Goal: Information Seeking & Learning: Learn about a topic

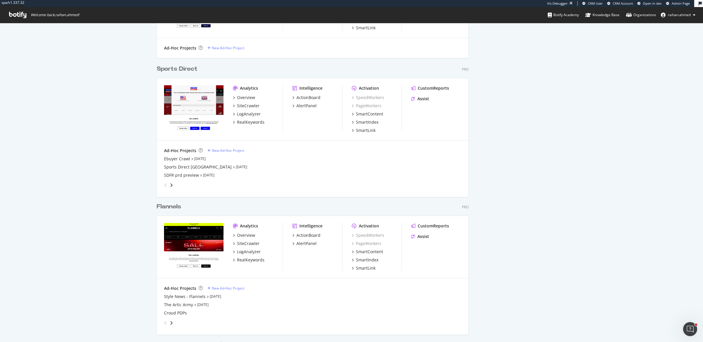
scroll to position [461, 0]
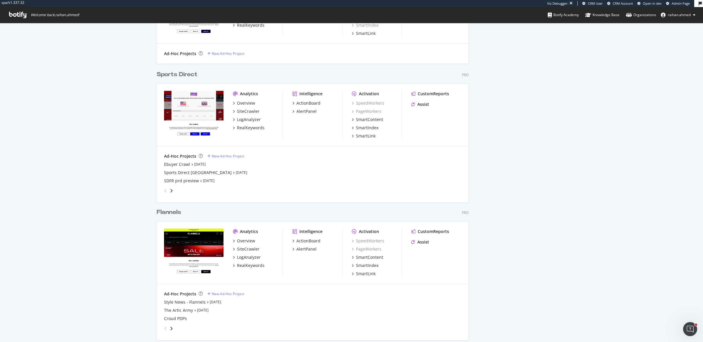
click at [90, 84] on div "My Web Properties Most recent crawl Demo Web Property House of Fraser Pro Analy…" at bounding box center [351, 19] width 703 height 914
click at [687, 324] on div "Open Intercom Messenger" at bounding box center [689, 328] width 19 height 19
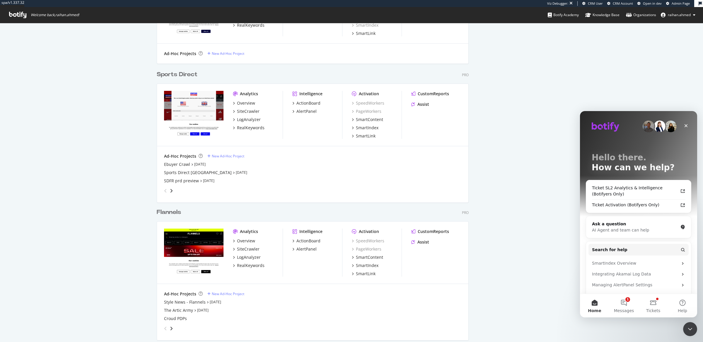
scroll to position [0, 0]
click at [538, 232] on div "Botify news How to Prioritize and Accelerate Technical SEO with Botify Assist A…" at bounding box center [517, 19] width 59 height 860
click at [149, 91] on div "My Web Properties Most recent crawl Demo Web Property House of Fraser Pro Analy…" at bounding box center [351, 19] width 703 height 914
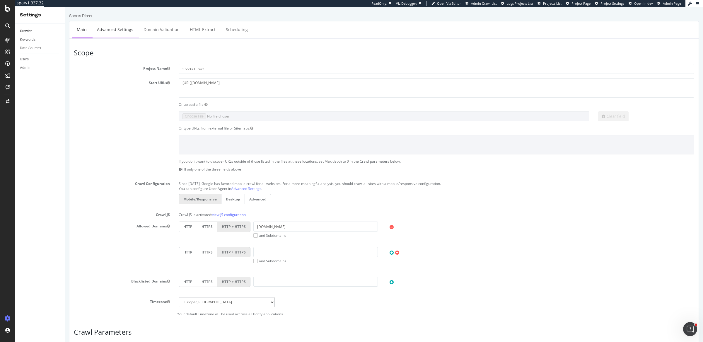
click at [115, 32] on link "Advanced Settings" at bounding box center [115, 29] width 45 height 16
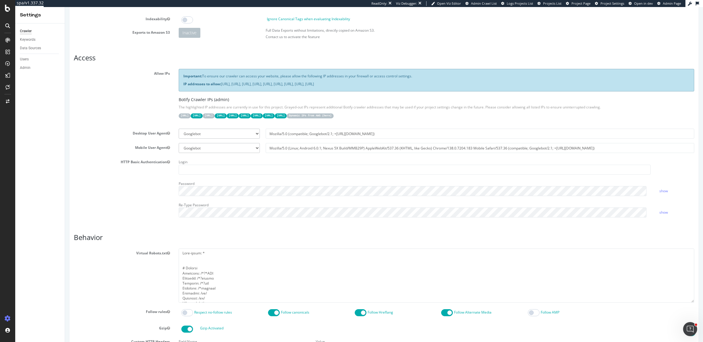
scroll to position [175, 0]
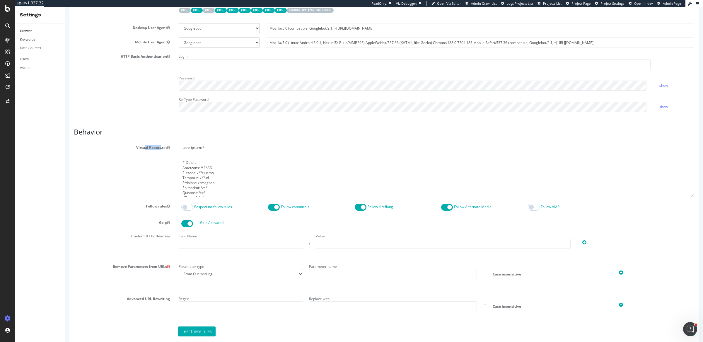
drag, startPoint x: 142, startPoint y: 148, endPoint x: 159, endPoint y: 148, distance: 17.0
click at [159, 148] on label "Virtual Robots.txt" at bounding box center [121, 146] width 105 height 7
click at [162, 175] on div "Virtual Robots.txt" at bounding box center [384, 170] width 630 height 54
click at [154, 170] on div "Virtual Robots.txt" at bounding box center [384, 170] width 630 height 54
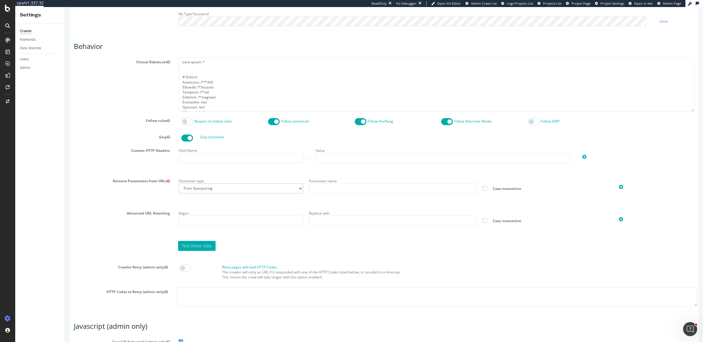
scroll to position [0, 0]
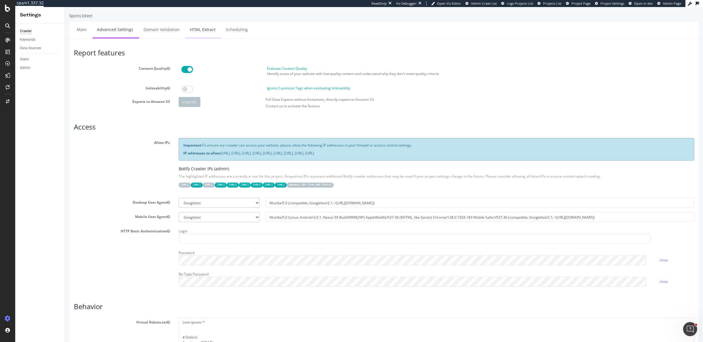
click at [198, 29] on link "HTML Extract" at bounding box center [203, 29] width 35 height 16
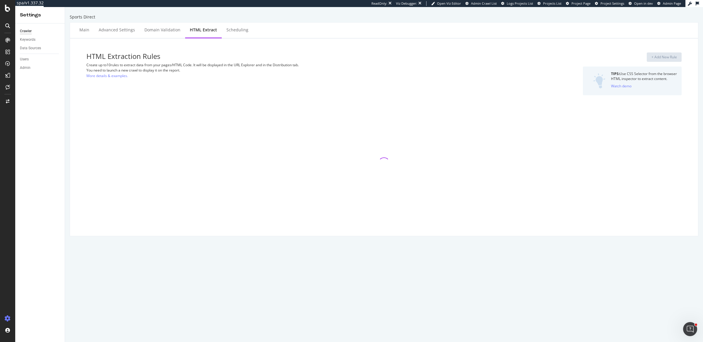
select select "html.length"
select select "exist"
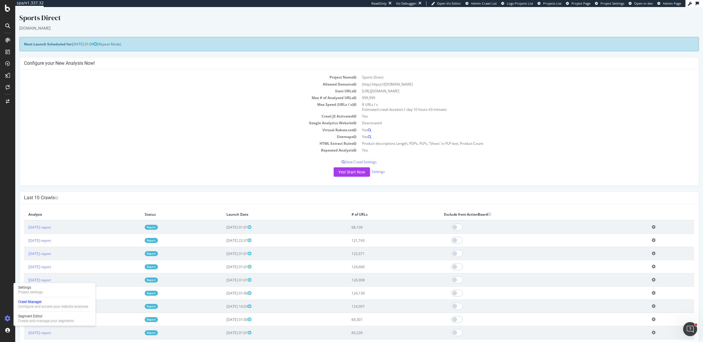
click at [168, 128] on td "Virtual Robots.txt" at bounding box center [191, 130] width 335 height 7
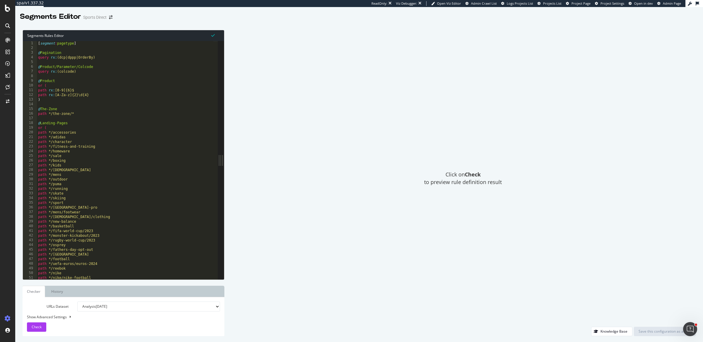
click at [291, 101] on div "Click on Check to preview rule definition result" at bounding box center [463, 178] width 466 height 297
drag, startPoint x: 39, startPoint y: 45, endPoint x: 71, endPoint y: 43, distance: 32.0
click at [71, 43] on div "[ segment : pagetype ] @ Pagination query rx : (dcp|dppp|OrderBy) @ Product/Par…" at bounding box center [161, 163] width 249 height 244
drag, startPoint x: 45, startPoint y: 55, endPoint x: 58, endPoint y: 54, distance: 12.6
click at [58, 54] on div "[ segment : pagetype ] @ Pagination query rx : (dcp|dppp|OrderBy) @ Product/Par…" at bounding box center [161, 163] width 249 height 244
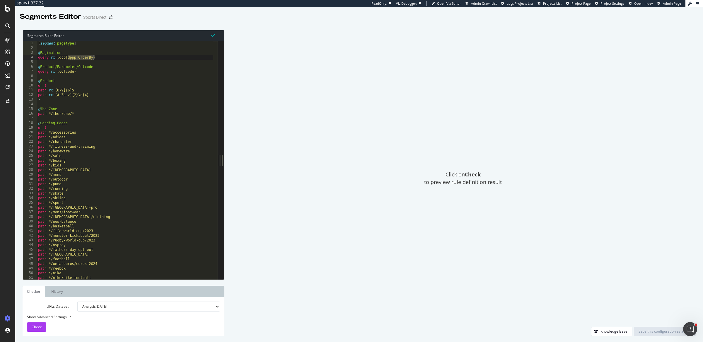
drag, startPoint x: 67, startPoint y: 58, endPoint x: 94, endPoint y: 55, distance: 26.5
click at [94, 55] on div "[ segment : pagetype ] @ Pagination query rx : (dcp|dppp|OrderBy) @ Product/Par…" at bounding box center [161, 163] width 249 height 244
type textarea "query rx:(dcp|dppp|OrderBy)"
click at [335, 110] on div "Click on Check to preview rule definition result" at bounding box center [463, 178] width 466 height 297
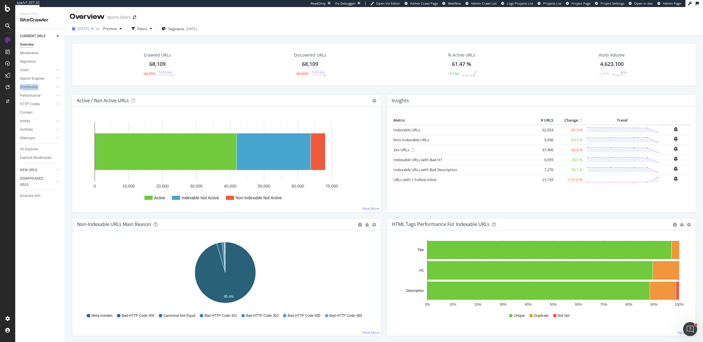
click at [89, 29] on span "[DATE]" at bounding box center [83, 28] width 11 height 5
click at [117, 26] on span "Previous" at bounding box center [109, 28] width 16 height 5
click at [229, 23] on div "[DATE] vs Previous Filters Segments [DATE]" at bounding box center [384, 29] width 638 height 14
click at [147, 29] on div "Filters" at bounding box center [142, 28] width 10 height 5
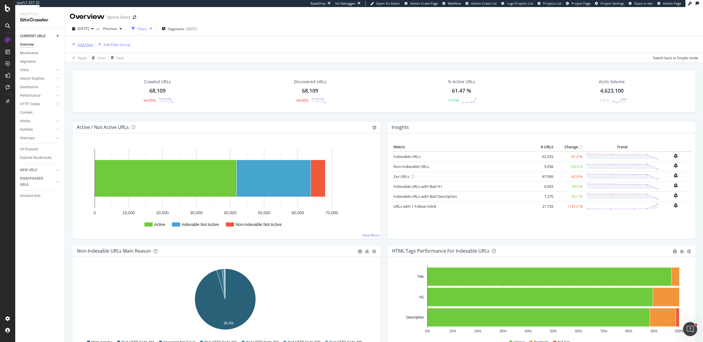
click at [84, 43] on div "Add Filter" at bounding box center [86, 44] width 16 height 5
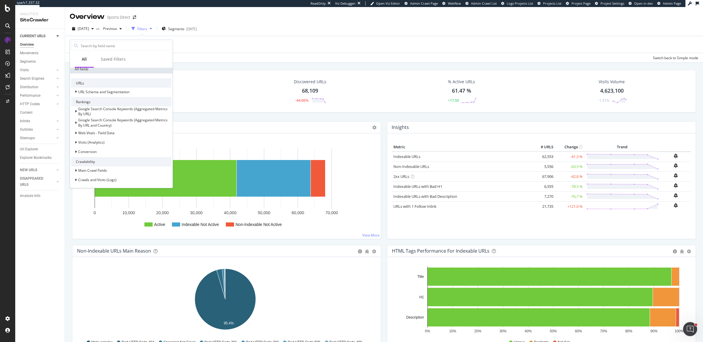
scroll to position [203, 0]
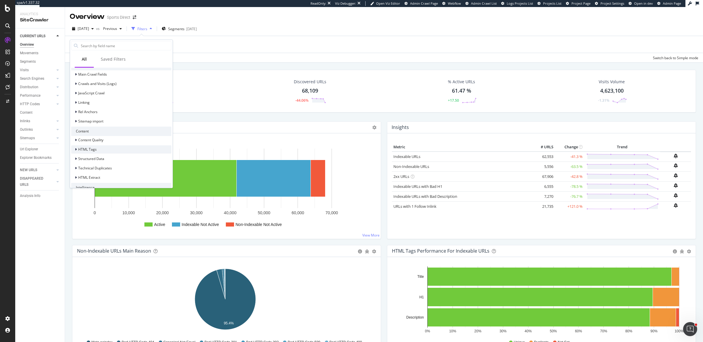
click at [87, 147] on span "HTML Tags" at bounding box center [87, 149] width 18 height 5
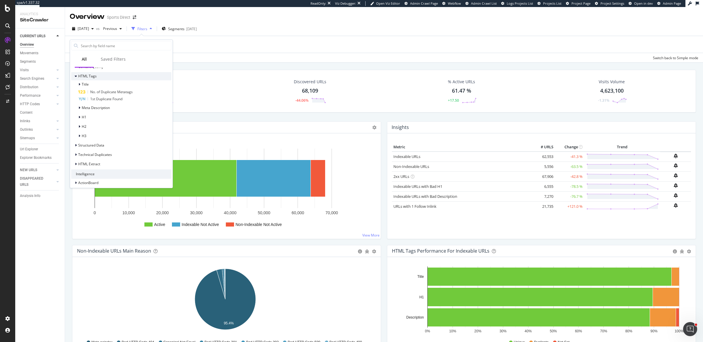
scroll to position [279, 0]
click at [88, 145] on div "Structured Data" at bounding box center [121, 142] width 100 height 8
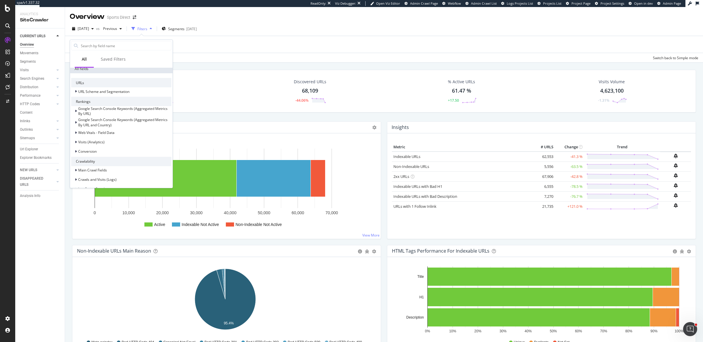
scroll to position [0, 0]
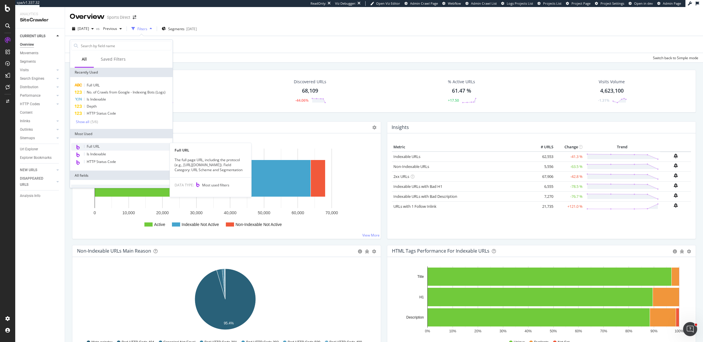
click at [113, 148] on div "Full URL" at bounding box center [121, 147] width 100 height 8
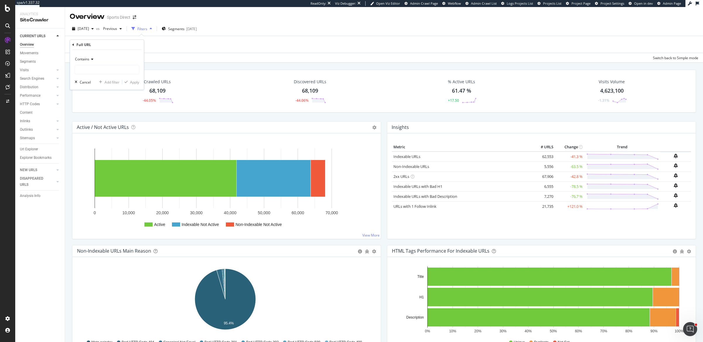
click at [94, 59] on div "Contains" at bounding box center [107, 59] width 64 height 9
click at [116, 55] on div "Contains" at bounding box center [107, 59] width 64 height 9
click at [106, 70] on input "text" at bounding box center [107, 69] width 64 height 9
type input "women"
click at [131, 81] on div "Apply" at bounding box center [134, 82] width 9 height 5
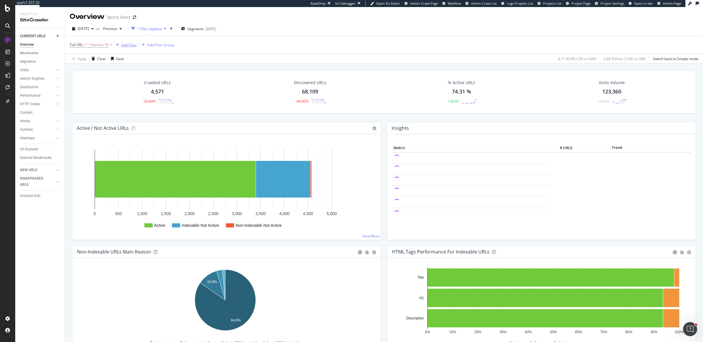
click at [125, 43] on div "Add Filter" at bounding box center [129, 44] width 16 height 5
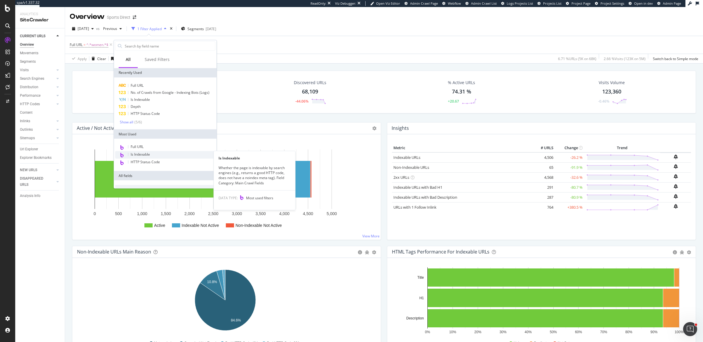
click at [143, 153] on span "Is Indexable" at bounding box center [140, 154] width 19 height 5
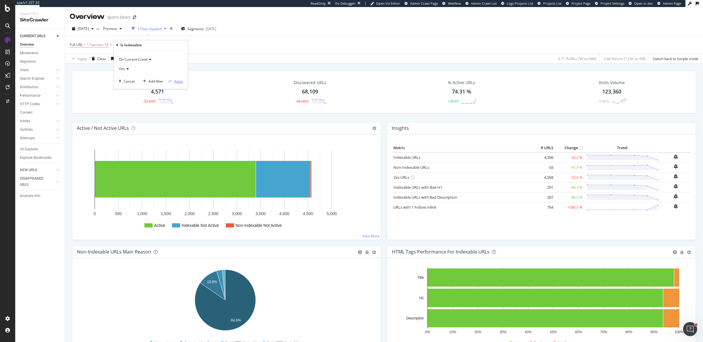
click at [178, 81] on div "Apply" at bounding box center [178, 81] width 9 height 5
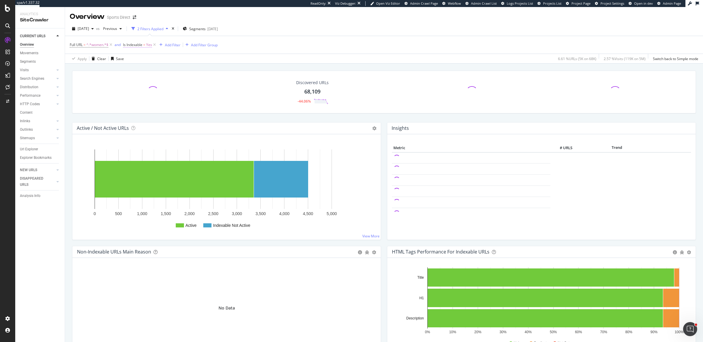
click at [135, 45] on span "Is Indexable" at bounding box center [132, 44] width 19 height 5
click at [279, 48] on div "Full URL = ^.*women.*$ and Is Indexable = Yes Add Filter Add Filter Group" at bounding box center [384, 45] width 629 height 18
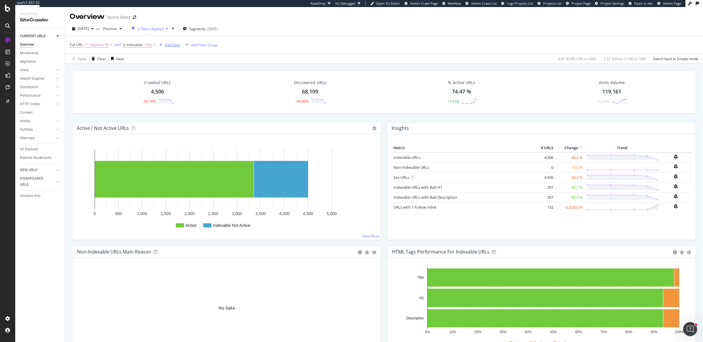
click at [179, 45] on div "Add Filter" at bounding box center [173, 44] width 16 height 5
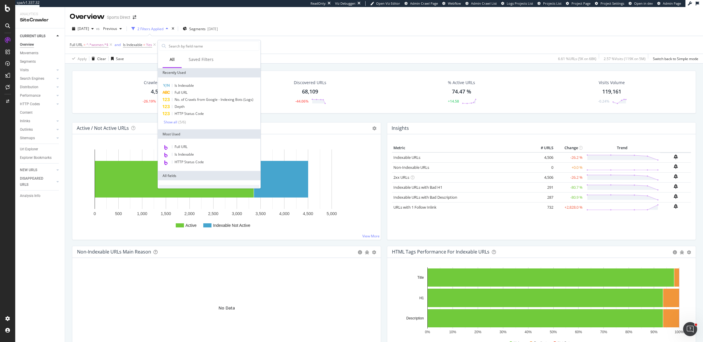
click at [320, 51] on div "Full URL = ^.*women.*$ and Is Indexable = Yes Add Filter Add Filter Group" at bounding box center [384, 45] width 629 height 18
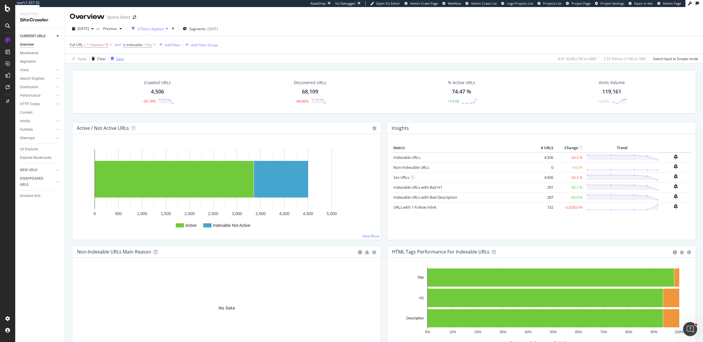
click at [119, 57] on div "Save" at bounding box center [120, 58] width 8 height 5
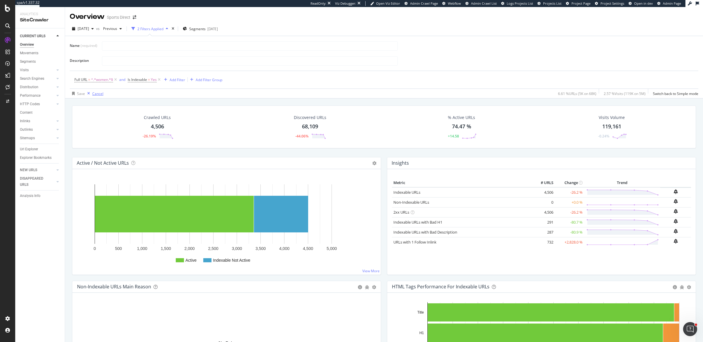
click at [98, 92] on div "Cancel" at bounding box center [97, 93] width 11 height 5
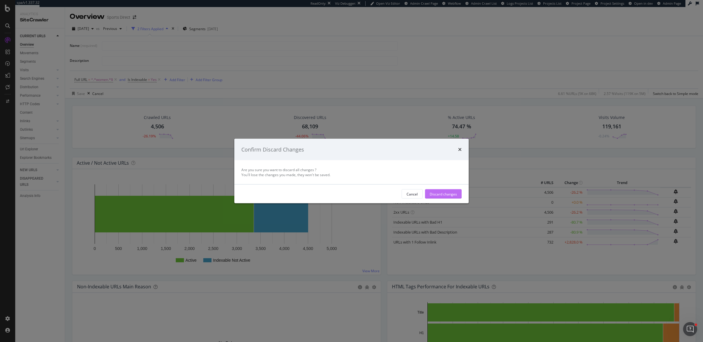
click at [441, 191] on div "Discard changes" at bounding box center [443, 193] width 27 height 5
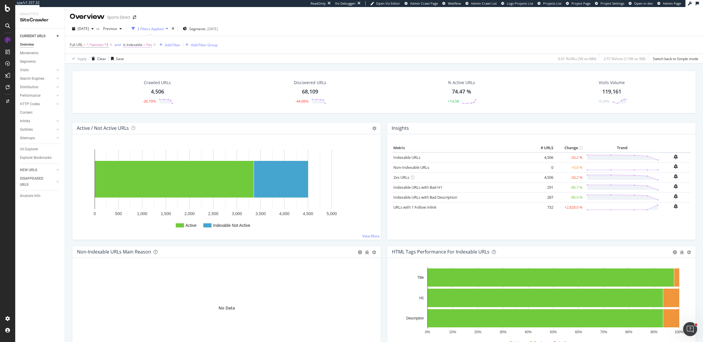
click at [143, 44] on span "Is Indexable = Yes" at bounding box center [137, 44] width 29 height 5
click at [127, 43] on icon at bounding box center [127, 44] width 2 height 4
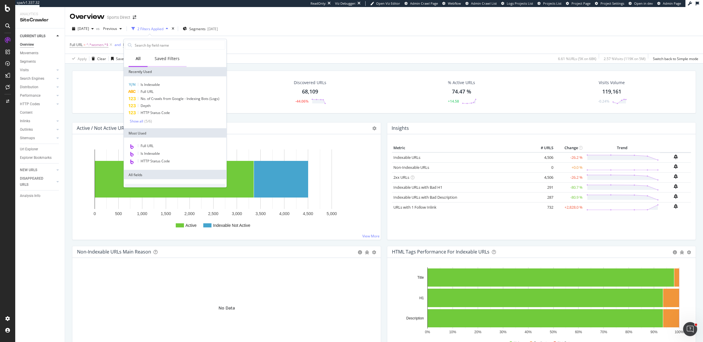
click at [167, 61] on div "Saved Filters" at bounding box center [167, 59] width 39 height 16
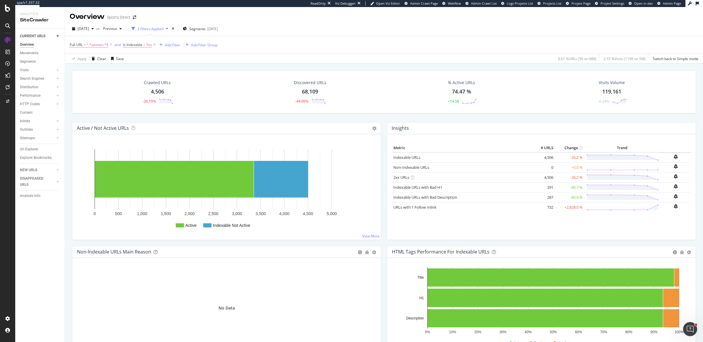
click at [318, 49] on div "Full URL = ^.*women.*$ and Is Indexable = Yes Add Filter Add Filter Group" at bounding box center [384, 45] width 629 height 18
click at [97, 60] on div "Clear" at bounding box center [101, 58] width 9 height 5
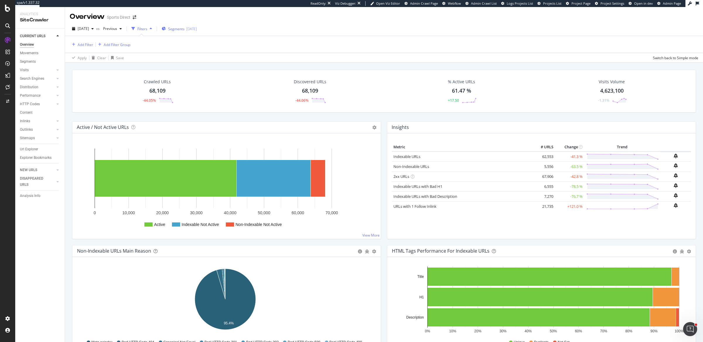
click at [197, 29] on div "2025-09-16" at bounding box center [191, 28] width 11 height 5
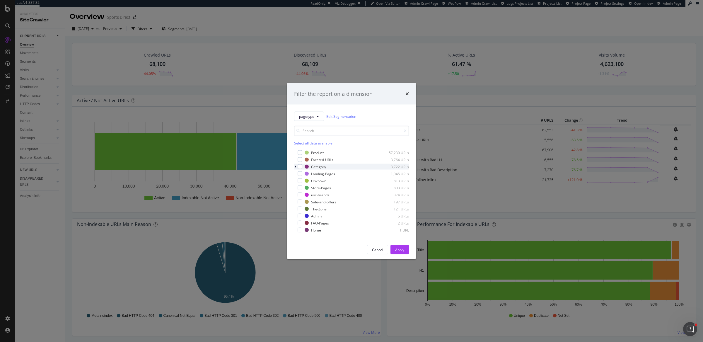
click at [296, 167] on div "modal" at bounding box center [296, 167] width 4 height 6
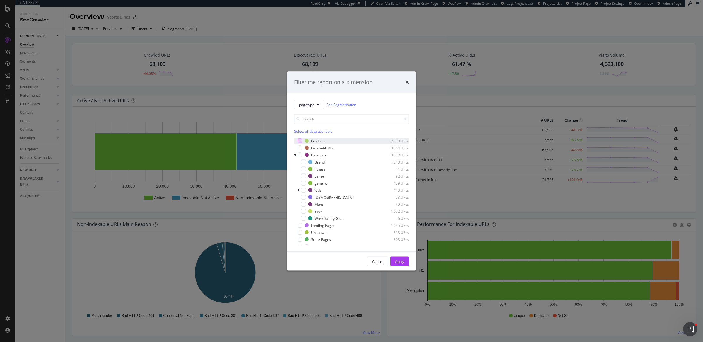
click at [300, 140] on div "modal" at bounding box center [300, 141] width 5 height 5
click at [400, 265] on div "Apply" at bounding box center [399, 261] width 9 height 9
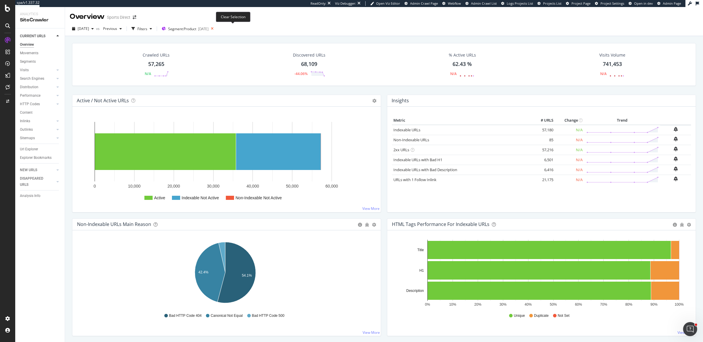
click at [216, 29] on icon at bounding box center [212, 29] width 7 height 8
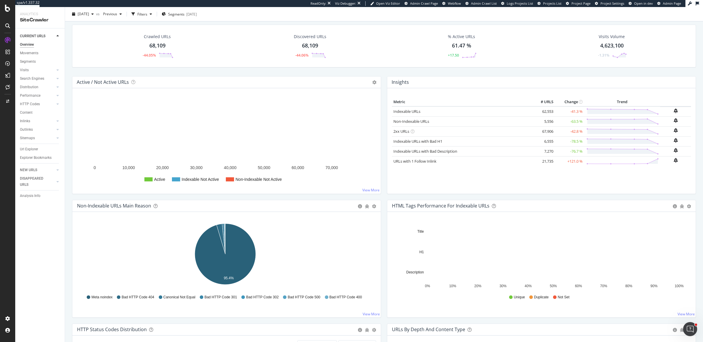
scroll to position [19, 0]
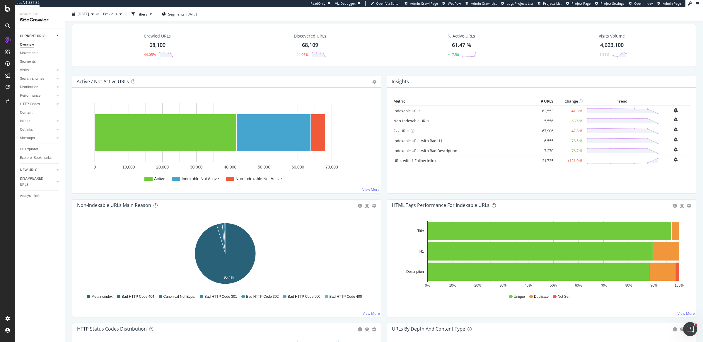
click at [84, 81] on h4 "Active / Not Active URLs" at bounding box center [103, 82] width 52 height 8
click at [109, 82] on h4 "Active / Not Active URLs" at bounding box center [103, 82] width 52 height 8
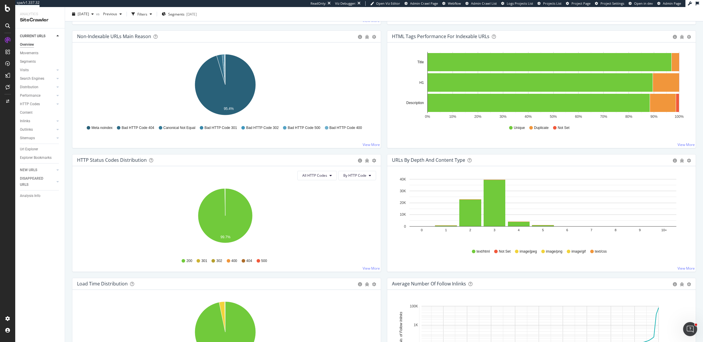
scroll to position [181, 0]
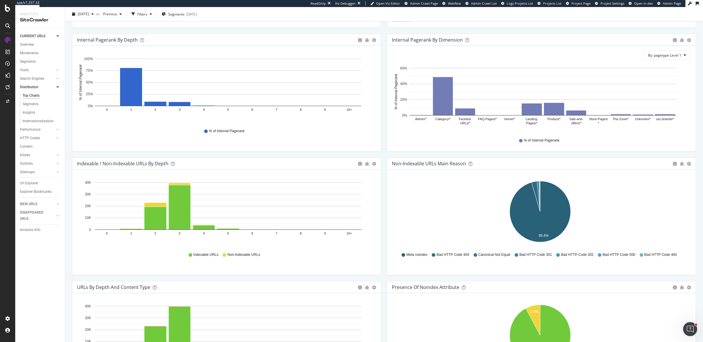
scroll to position [189, 0]
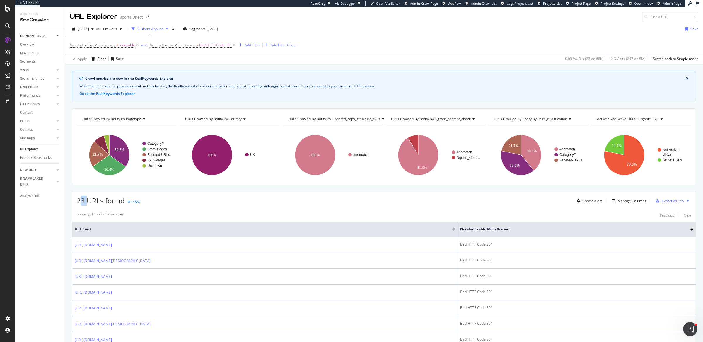
drag, startPoint x: 79, startPoint y: 200, endPoint x: 89, endPoint y: 198, distance: 10.0
click at [89, 198] on span "23 URLs found" at bounding box center [101, 201] width 48 height 10
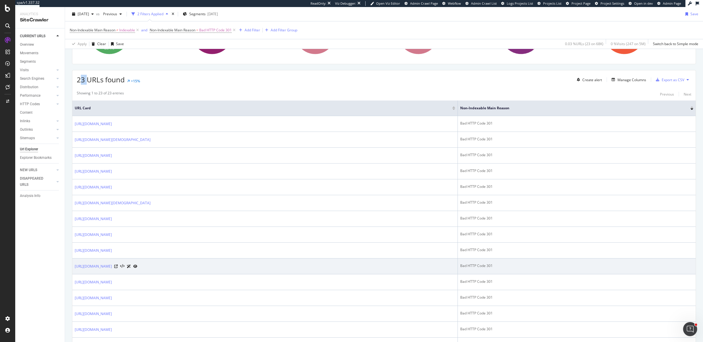
scroll to position [118, 0]
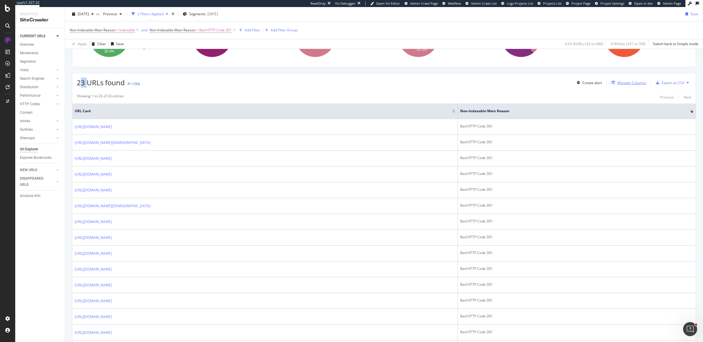
click at [618, 82] on div "Manage Columns" at bounding box center [632, 82] width 29 height 5
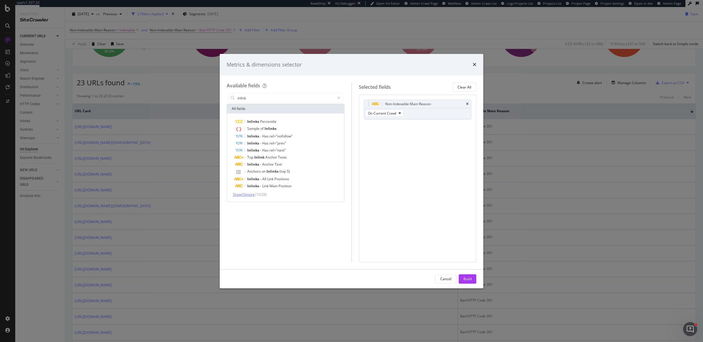
type input "inlink"
click at [253, 194] on span "Show 10 more" at bounding box center [244, 194] width 22 height 5
click at [539, 196] on div "Metrics & dimensions selector Available fields inlink All fields Inlinks Percen…" at bounding box center [351, 171] width 703 height 342
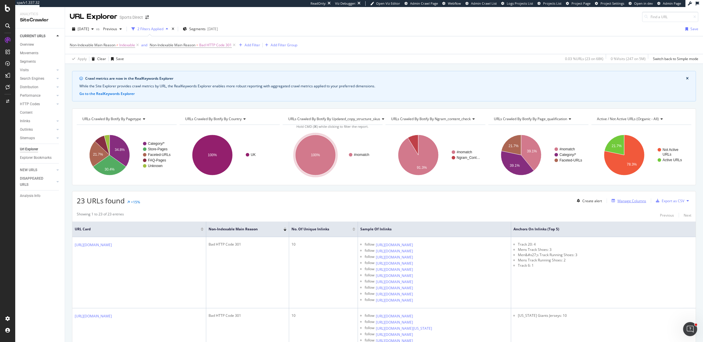
click at [628, 200] on div "Manage Columns" at bounding box center [632, 200] width 29 height 5
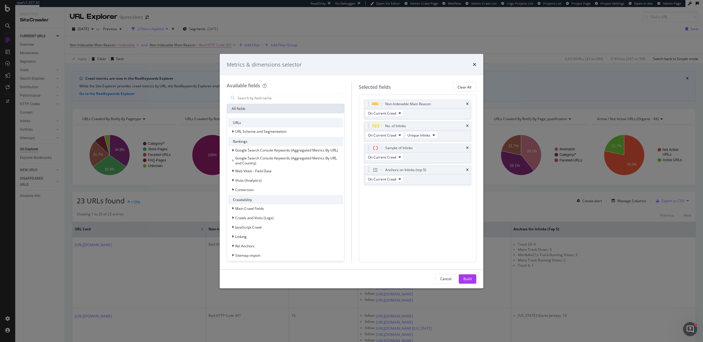
click at [509, 223] on div "Metrics & dimensions selector Available fields All fields URLs URL Scheme and S…" at bounding box center [351, 171] width 703 height 342
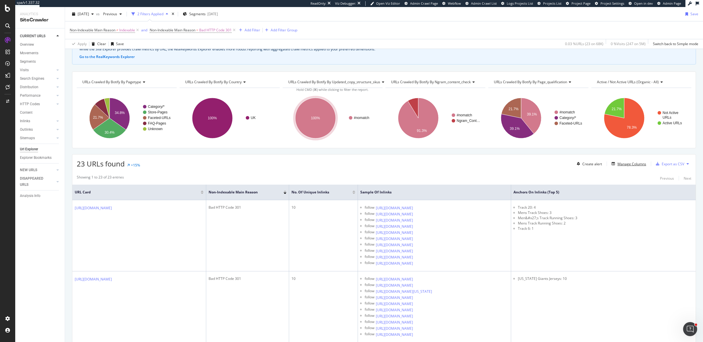
scroll to position [47, 0]
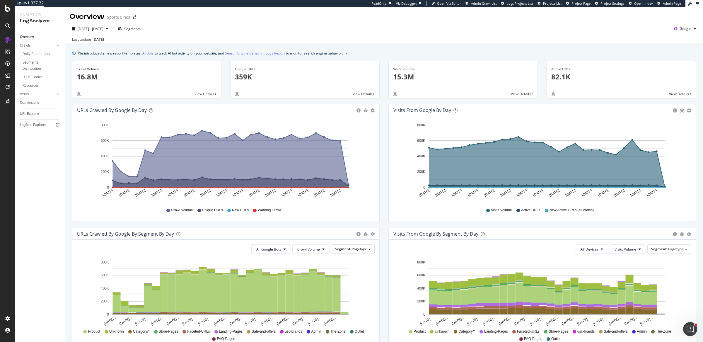
click at [385, 56] on div "We introduced 2 new report templates: AI Bots to track AI bot activity on your …" at bounding box center [384, 269] width 638 height 453
click at [108, 30] on icon "button" at bounding box center [107, 29] width 2 height 4
click at [240, 34] on div "2025 Aug. 20th - Sep. 18th Segments Date Range Last 7 Days Last 28 Days Last 3 …" at bounding box center [384, 30] width 638 height 12
click at [141, 29] on span "Segments" at bounding box center [132, 28] width 16 height 5
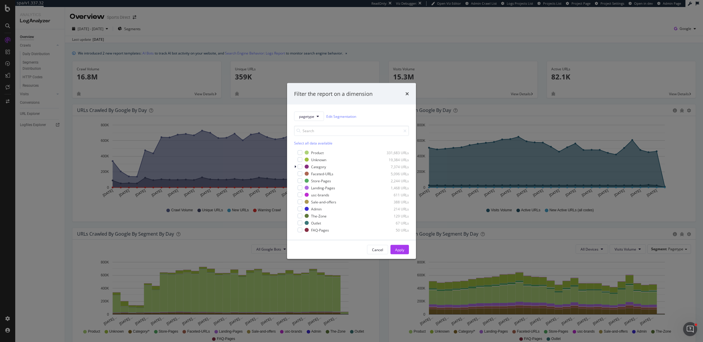
click at [408, 91] on div "times" at bounding box center [408, 94] width 4 height 8
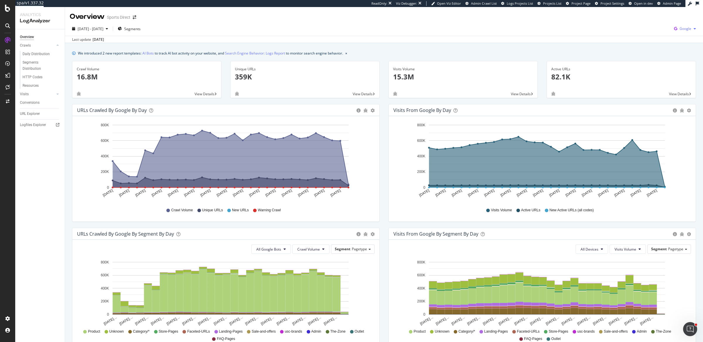
click at [674, 31] on icon "button" at bounding box center [676, 29] width 8 height 8
click at [385, 46] on div "We introduced 2 new report templates: AI Bots to track AI bot activity on your …" at bounding box center [384, 269] width 638 height 453
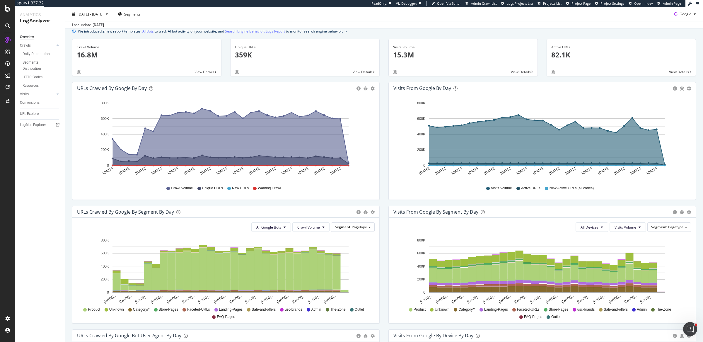
scroll to position [24, 0]
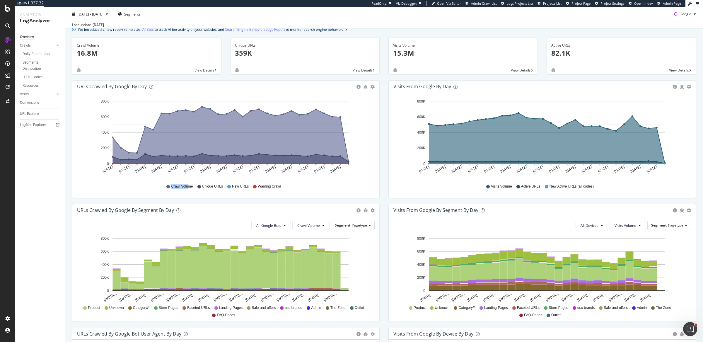
drag, startPoint x: 169, startPoint y: 186, endPoint x: 187, endPoint y: 185, distance: 18.2
click at [187, 185] on div "Crawl Volume" at bounding box center [179, 186] width 26 height 5
drag, startPoint x: 203, startPoint y: 186, endPoint x: 218, endPoint y: 174, distance: 19.7
click at [221, 186] on span "Unique URLs" at bounding box center [212, 186] width 21 height 5
drag, startPoint x: 266, startPoint y: 188, endPoint x: 279, endPoint y: 187, distance: 12.6
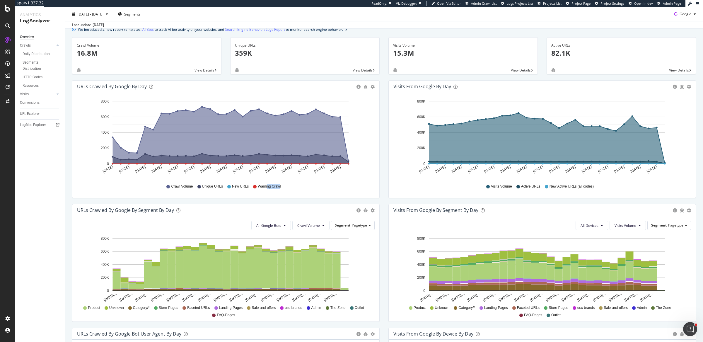
click at [279, 187] on span "Warning Crawl" at bounding box center [269, 186] width 23 height 5
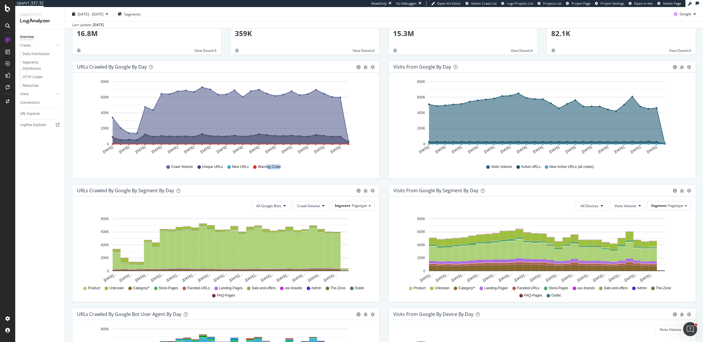
scroll to position [0, 0]
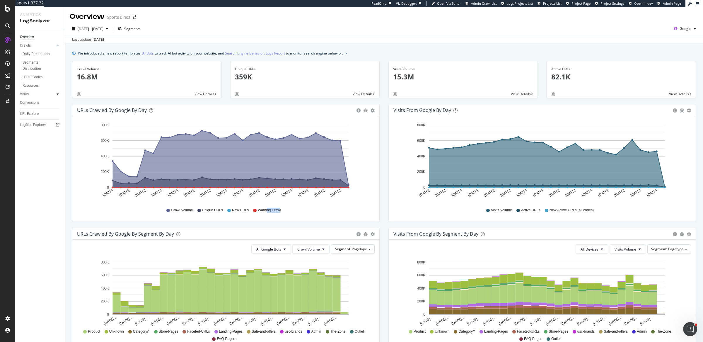
click at [58, 94] on icon at bounding box center [58, 94] width 2 height 4
click at [57, 46] on icon at bounding box center [58, 46] width 2 height 4
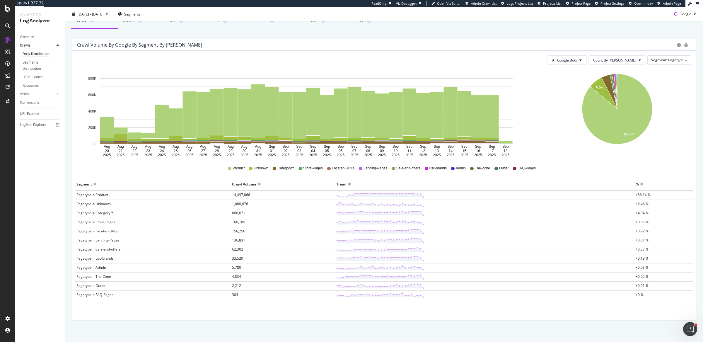
scroll to position [46, 0]
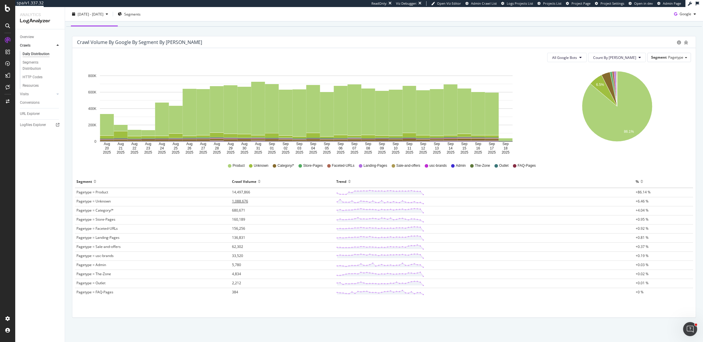
click at [241, 200] on span "1,088,676" at bounding box center [240, 201] width 16 height 5
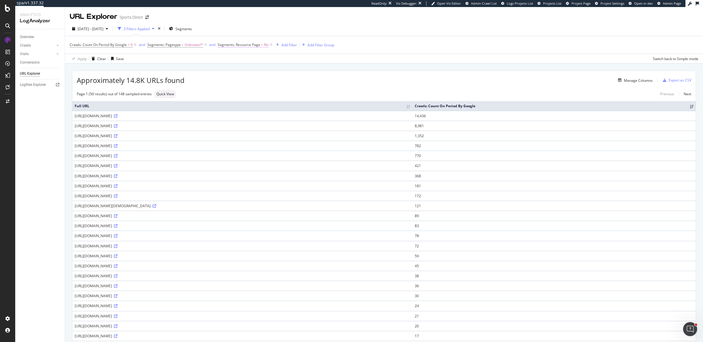
click at [228, 46] on span "Segments: Resource Page" at bounding box center [239, 44] width 42 height 5
click at [221, 43] on icon at bounding box center [222, 44] width 2 height 4
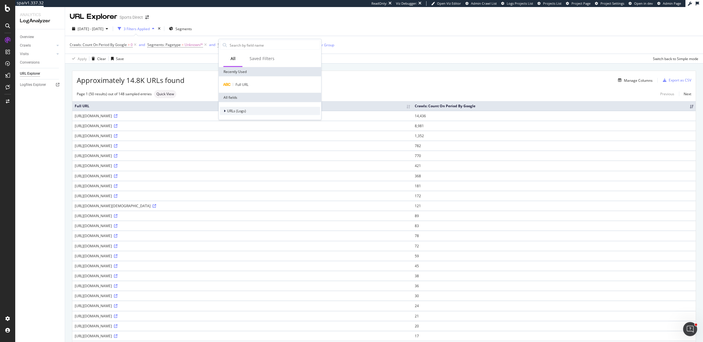
click at [236, 112] on span "URLs (Logs)" at bounding box center [236, 110] width 19 height 5
click at [227, 128] on icon at bounding box center [228, 129] width 2 height 4
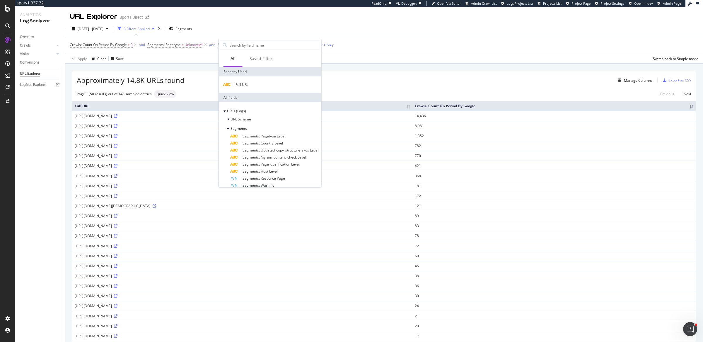
click at [381, 96] on div "Page 1 (50 results) out of 148 sampled entries Quick View Previous Next" at bounding box center [384, 94] width 624 height 8
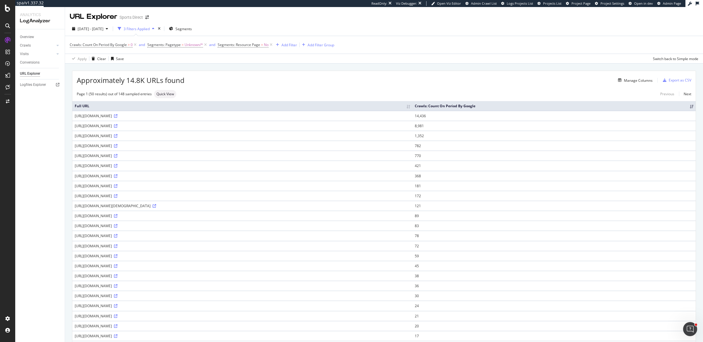
drag, startPoint x: 133, startPoint y: 135, endPoint x: 209, endPoint y: 135, distance: 75.9
click at [209, 135] on div "https://www.sportsdirect.com/v5i6xYW7MXojR4uEbFkZ/c5Ewctc7EQpX/FEF2AQ/B3xKb0/IR…" at bounding box center [243, 135] width 336 height 5
drag, startPoint x: 200, startPoint y: 146, endPoint x: 240, endPoint y: 146, distance: 40.2
click at [240, 146] on div "https://www.sportsdirect.com/GKYQkhJG3/2P/sM/yfWL95W7N3AXb0/5bhipLG9J34fViO3/Zx…" at bounding box center [243, 145] width 336 height 5
drag, startPoint x: 188, startPoint y: 165, endPoint x: 230, endPoint y: 165, distance: 41.6
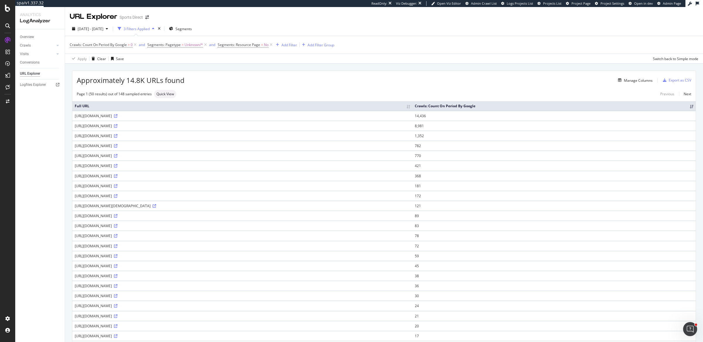
click at [230, 165] on div "https://www.sportsdirect.com/wozHB3/_f4itH/dpDU/HYMIDf/dH/i9aOpr9YG7zDuQif/X1wm…" at bounding box center [243, 165] width 336 height 5
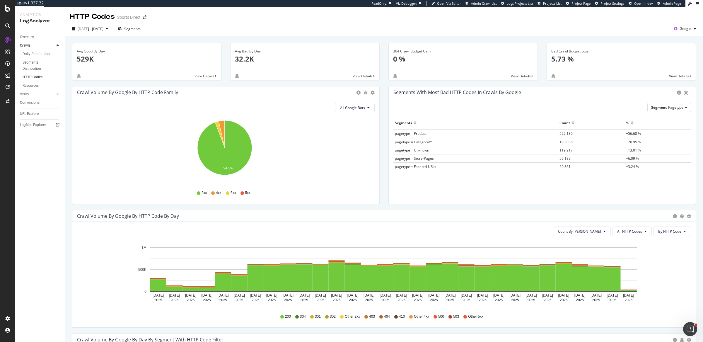
click at [384, 84] on div "304 Crawl Budget Gain 0 % View Details" at bounding box center [463, 64] width 158 height 43
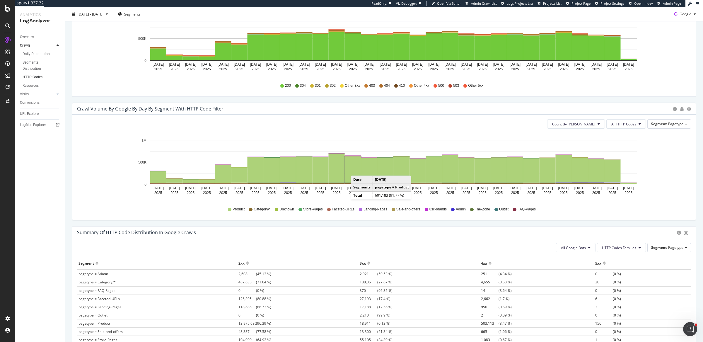
scroll to position [259, 0]
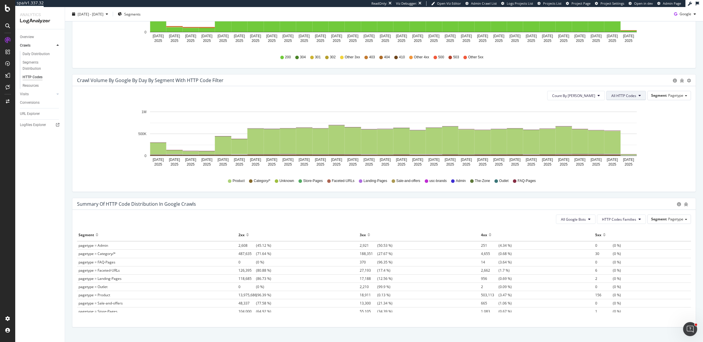
click at [626, 94] on span "All HTTP Codes" at bounding box center [624, 95] width 25 height 5
click at [614, 161] on span "3xx family" at bounding box center [623, 160] width 30 height 5
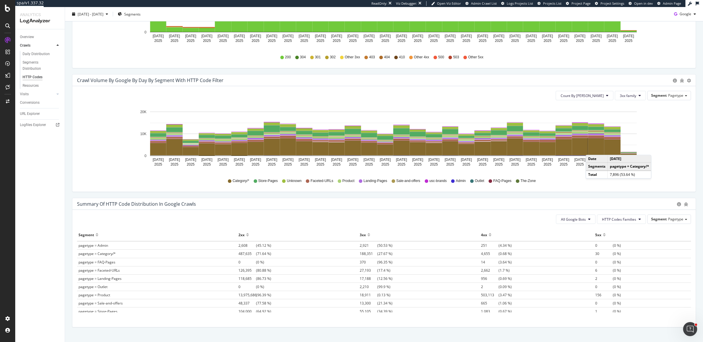
click at [592, 148] on rect "A chart." at bounding box center [597, 146] width 16 height 17
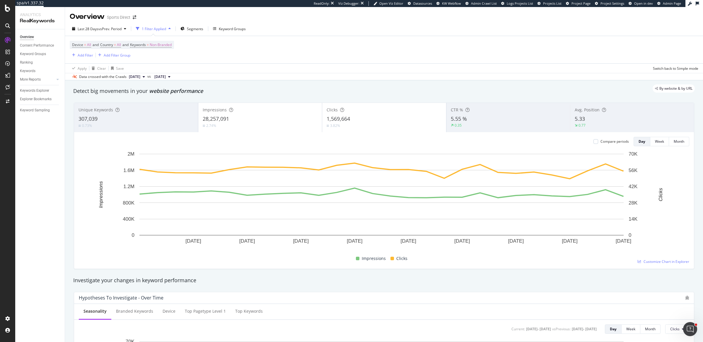
click at [287, 59] on div "Device = All and Country = All and Keywords = Non-Branded Add Filter Add Filter…" at bounding box center [384, 49] width 629 height 27
click at [122, 30] on span "vs Prev. Period" at bounding box center [109, 28] width 23 height 5
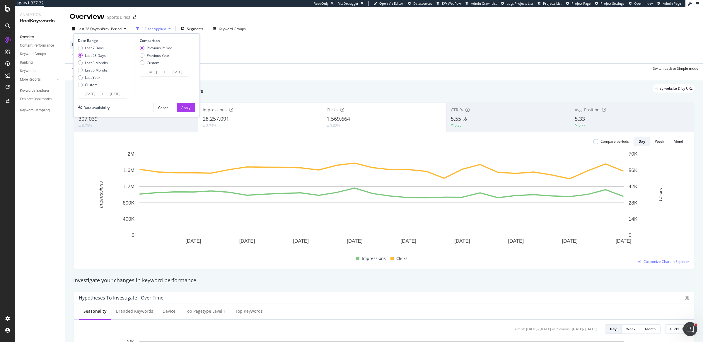
click at [259, 56] on div "Device = All and Country = All and Keywords = Non-Branded Add Filter Add Filter…" at bounding box center [384, 49] width 629 height 27
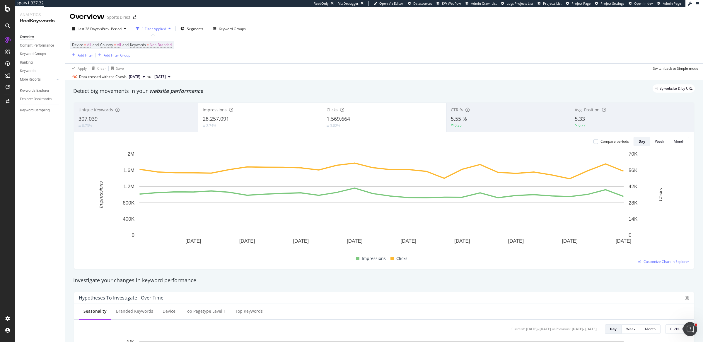
click at [90, 53] on div "Add Filter" at bounding box center [86, 55] width 16 height 5
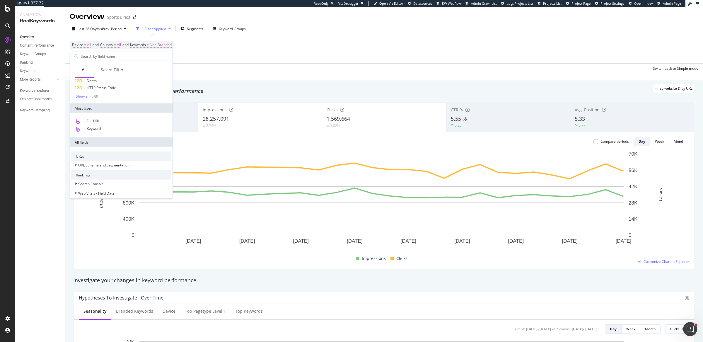
scroll to position [46, 0]
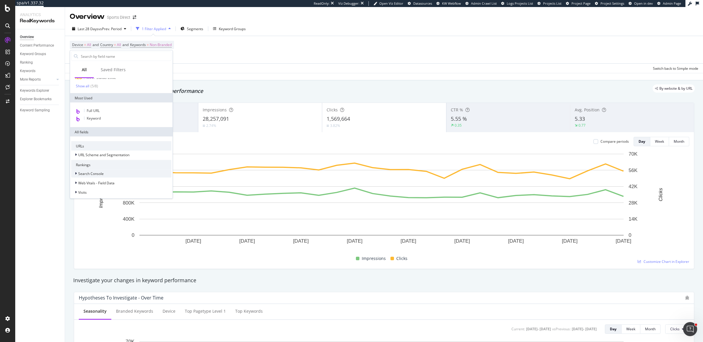
click at [108, 174] on div "Search Console" at bounding box center [121, 173] width 100 height 8
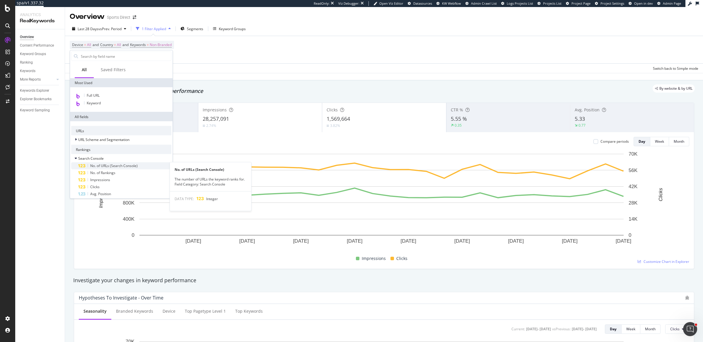
scroll to position [62, 0]
click at [270, 48] on div "Device = All and Country = All and Keywords = Non-Branded Add Filter Add Filter…" at bounding box center [384, 49] width 629 height 27
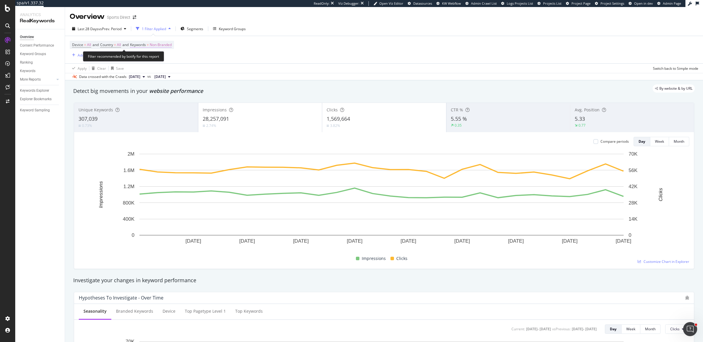
click at [168, 44] on span "Non-Branded" at bounding box center [161, 45] width 22 height 8
click at [165, 58] on icon "button" at bounding box center [166, 59] width 2 height 4
click at [239, 40] on div "Device = All and Country = All and Keywords = Non-Branded Add Filter Add Filter…" at bounding box center [384, 49] width 629 height 27
click at [116, 44] on span "=" at bounding box center [115, 44] width 2 height 5
click at [116, 57] on div "All" at bounding box center [139, 58] width 64 height 9
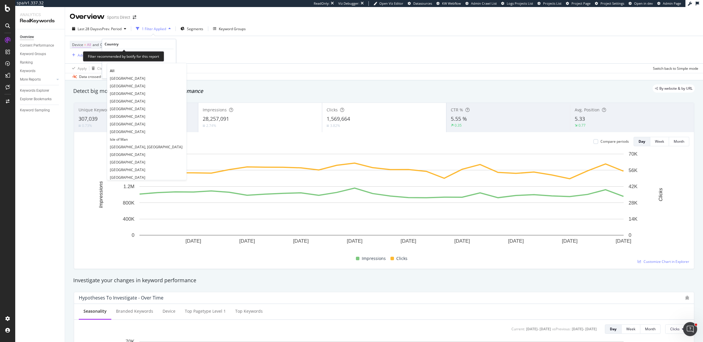
click at [84, 45] on span "=" at bounding box center [85, 44] width 2 height 5
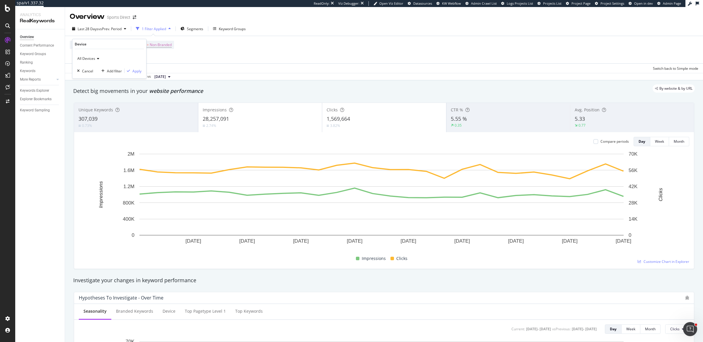
click at [89, 60] on span "All Devices" at bounding box center [86, 58] width 18 height 5
click at [251, 57] on div "Device = All and Country = All and Keywords = Non-Branded Add Filter Add Filter…" at bounding box center [384, 49] width 629 height 27
click at [192, 28] on span "Segments" at bounding box center [195, 28] width 16 height 5
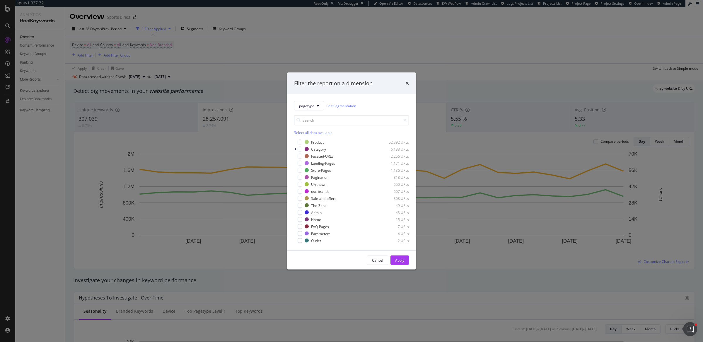
click at [256, 33] on div "Filter the report on a dimension pagetype Edit Segmentation Select all data ava…" at bounding box center [351, 171] width 703 height 342
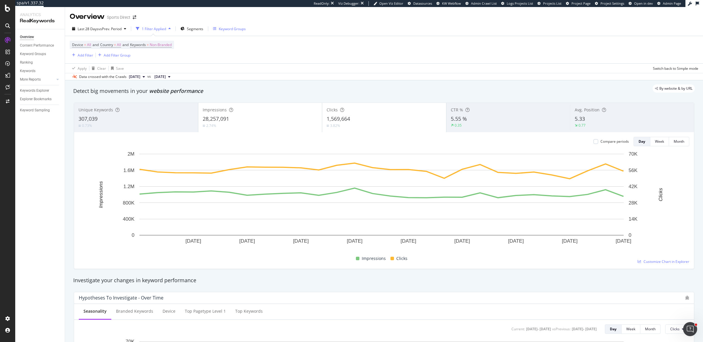
click at [226, 30] on div "Keyword Groups" at bounding box center [232, 28] width 27 height 5
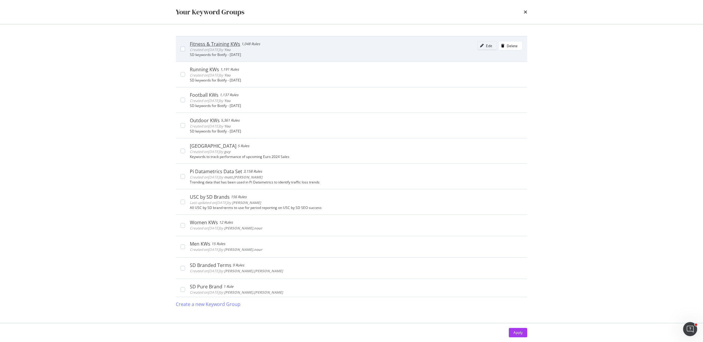
click at [486, 45] on div "Edit" at bounding box center [489, 45] width 6 height 5
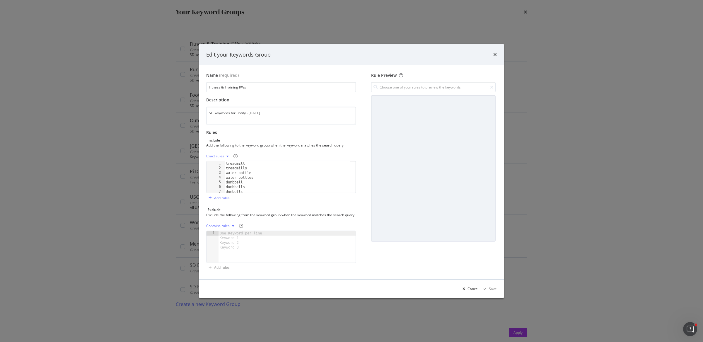
click at [220, 155] on div "Exact rules" at bounding box center [215, 156] width 18 height 4
click at [358, 103] on div "Name (required) Fitness & Training KWs Description SD keywords for Botify - 8/1…" at bounding box center [283, 172] width 154 height 200
click at [496, 53] on icon "times" at bounding box center [496, 54] width 4 height 5
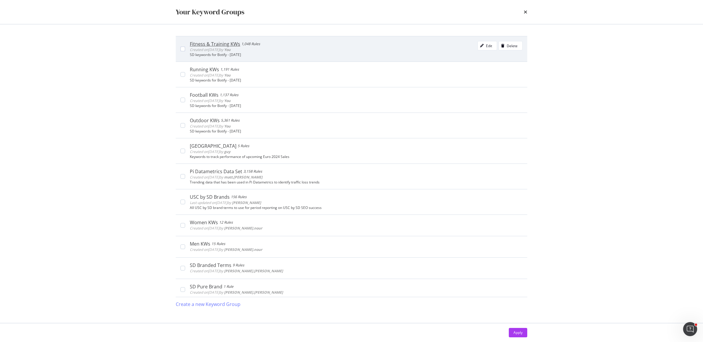
click at [345, 54] on div "SD keywords for Botify - 8/1/25" at bounding box center [356, 55] width 333 height 4
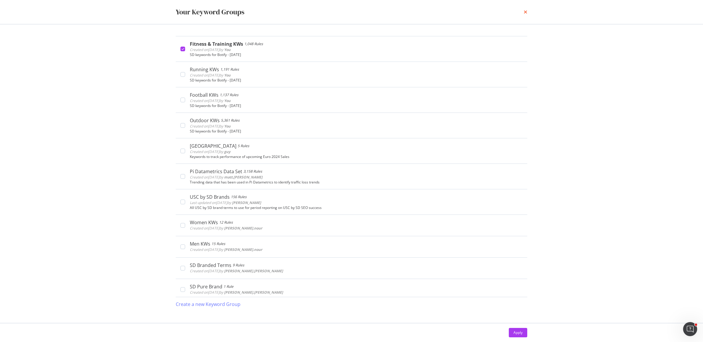
click at [524, 13] on icon "times" at bounding box center [526, 12] width 4 height 5
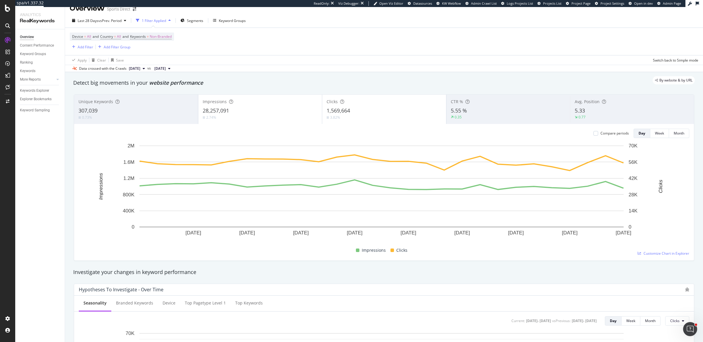
scroll to position [10, 0]
click at [337, 237] on icon "plus" at bounding box center [336, 239] width 3 height 4
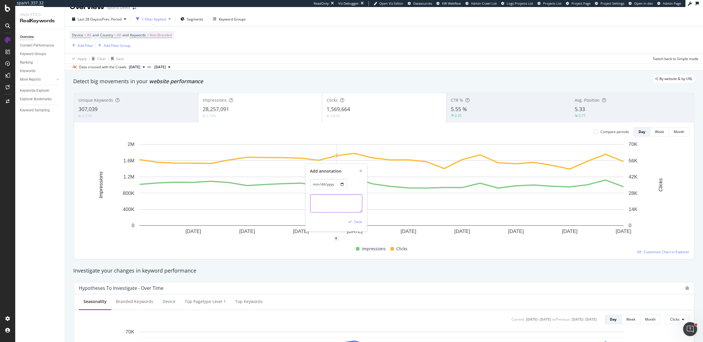
click at [339, 201] on textarea at bounding box center [336, 203] width 52 height 18
click at [360, 171] on icon "xmark" at bounding box center [361, 171] width 3 height 4
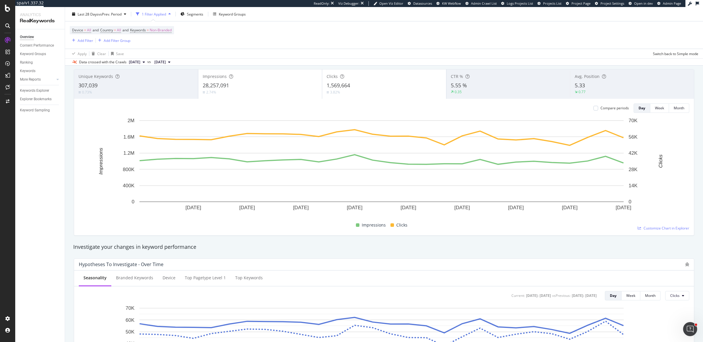
scroll to position [24, 0]
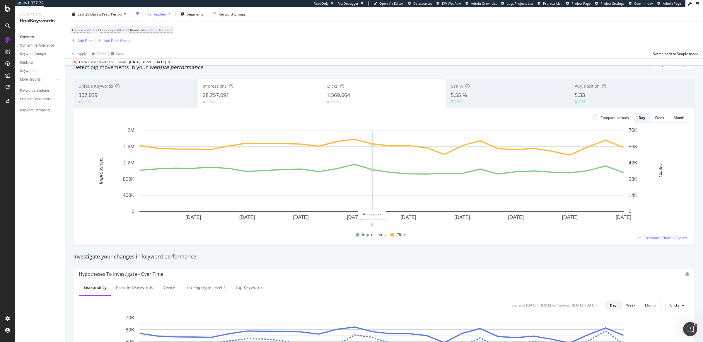
click at [372, 223] on icon "plus" at bounding box center [371, 225] width 3 height 4
click at [460, 226] on div "plus" at bounding box center [462, 224] width 5 height 5
click at [449, 251] on div "Investigate your changes in keyword performance" at bounding box center [384, 256] width 628 height 13
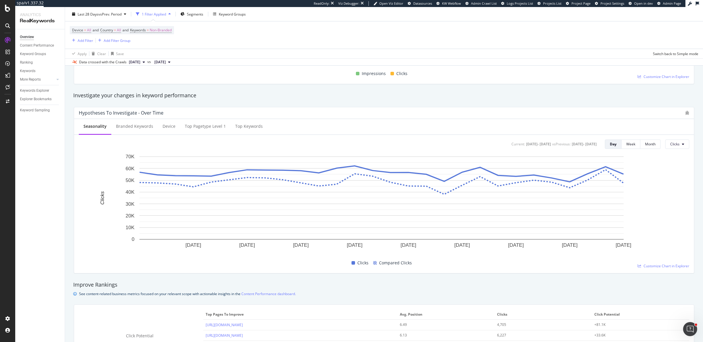
scroll to position [186, 0]
drag, startPoint x: 448, startPoint y: 141, endPoint x: 597, endPoint y: 144, distance: 148.9
click at [597, 144] on div "Current: 2025 Aug. 19th - 2025 Sep. 15th vs Previous : 2024 Aug. 20th - 2024 Se…" at bounding box center [598, 142] width 184 height 9
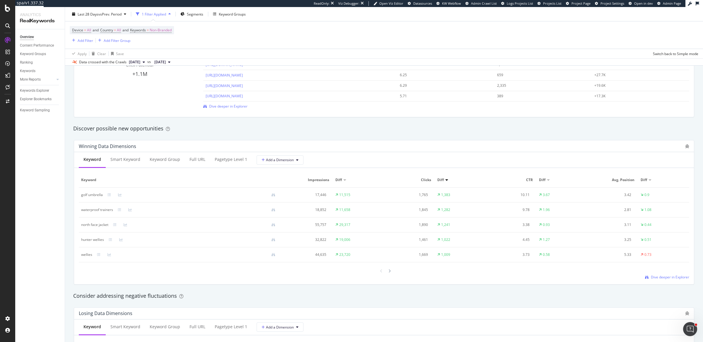
scroll to position [468, 0]
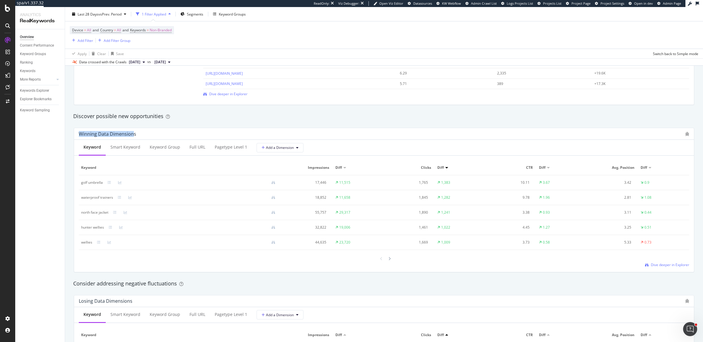
drag, startPoint x: 102, startPoint y: 130, endPoint x: 133, endPoint y: 132, distance: 31.2
click at [133, 132] on div "Winning Data Dimensions" at bounding box center [107, 134] width 57 height 6
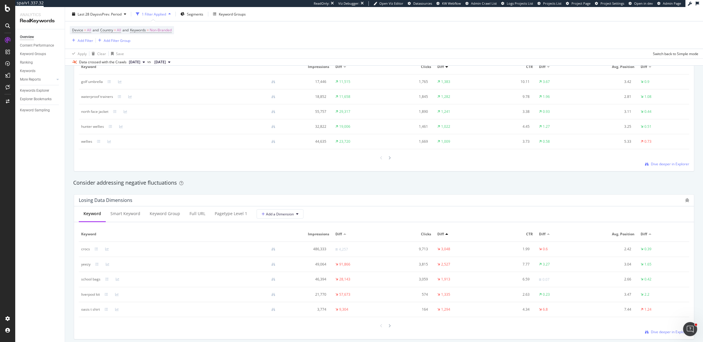
scroll to position [514, 0]
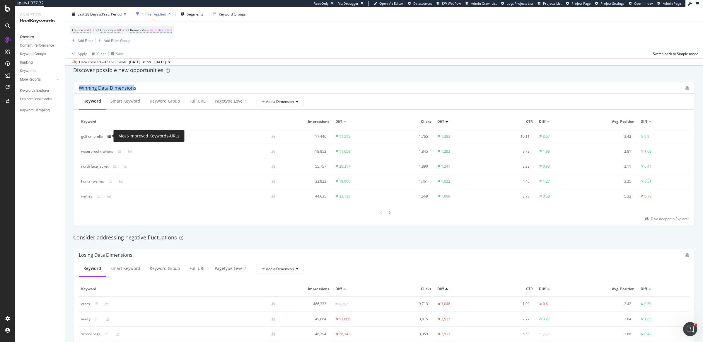
click at [110, 135] on icon at bounding box center [110, 137] width 4 height 4
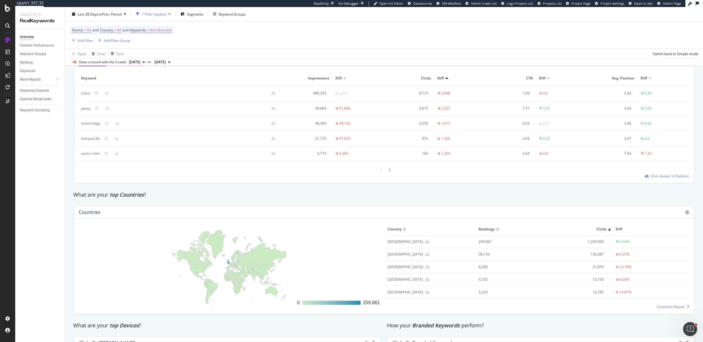
scroll to position [816, 0]
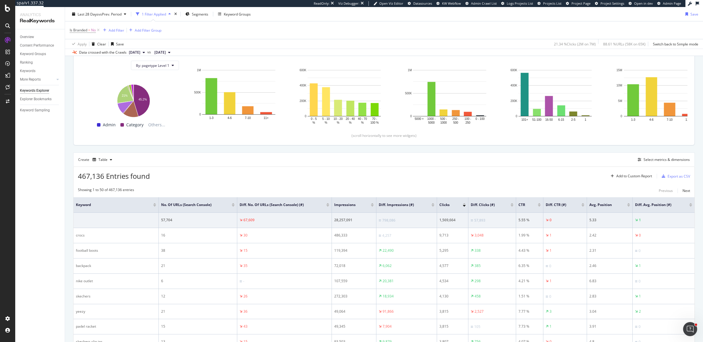
scroll to position [69, 0]
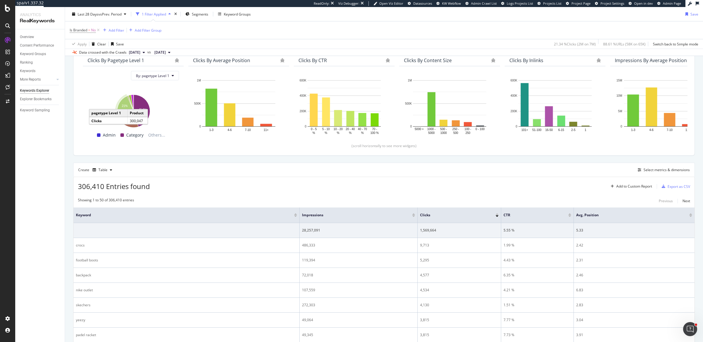
scroll to position [56, 0]
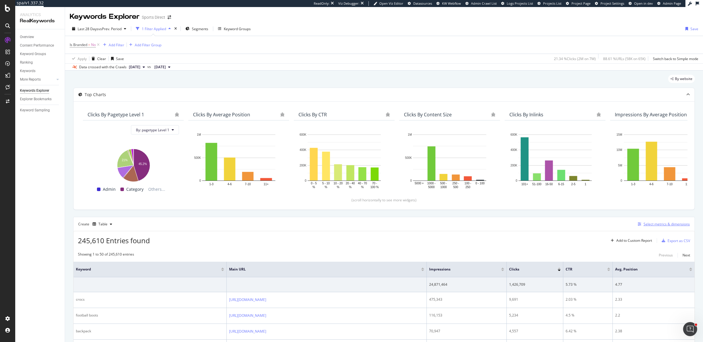
click at [661, 222] on div "Select metrics & dimensions" at bounding box center [667, 224] width 46 height 5
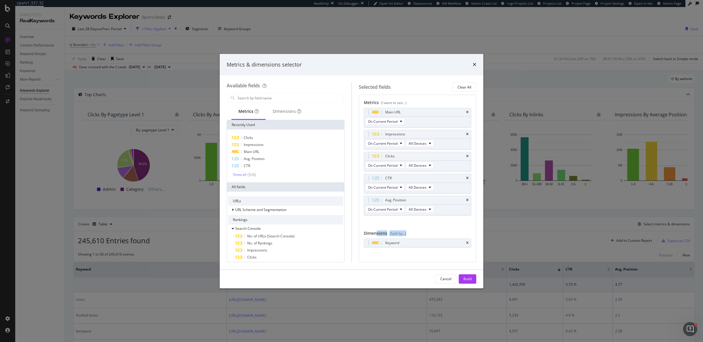
drag, startPoint x: 377, startPoint y: 234, endPoint x: 409, endPoint y: 235, distance: 32.8
click at [409, 235] on div "Dimensions (Split by...)" at bounding box center [418, 234] width 108 height 8
drag, startPoint x: 373, startPoint y: 101, endPoint x: 413, endPoint y: 109, distance: 40.7
click at [413, 109] on div "Metrics (I want to see...) Main URL On Current Period Impressions On Current Pe…" at bounding box center [418, 180] width 108 height 160
drag, startPoint x: 368, startPoint y: 101, endPoint x: 392, endPoint y: 102, distance: 23.2
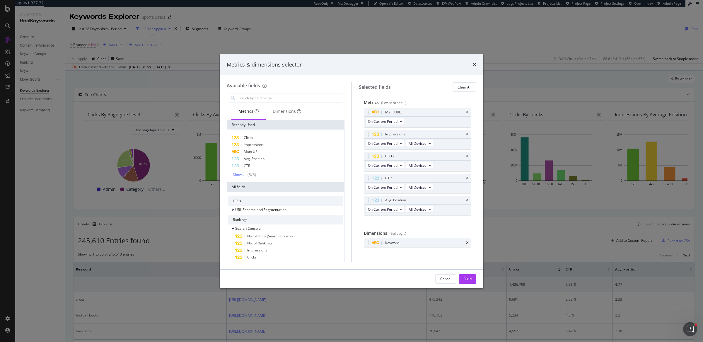
click at [392, 101] on div "Metrics (I want to see...)" at bounding box center [418, 104] width 108 height 8
click at [258, 95] on input "modal" at bounding box center [290, 97] width 106 height 9
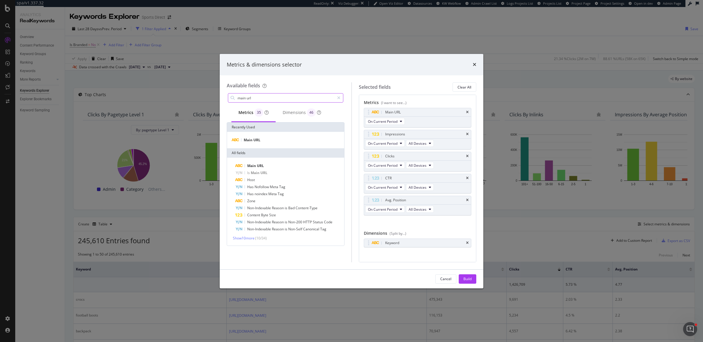
type input "main url"
click at [497, 71] on div "Metrics & dimensions selector Available fields main url Metrics 35 Dimensions 4…" at bounding box center [351, 171] width 703 height 342
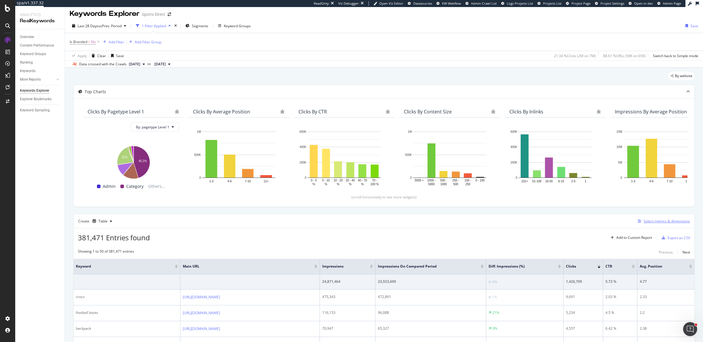
click at [653, 220] on div "Select metrics & dimensions" at bounding box center [667, 221] width 46 height 5
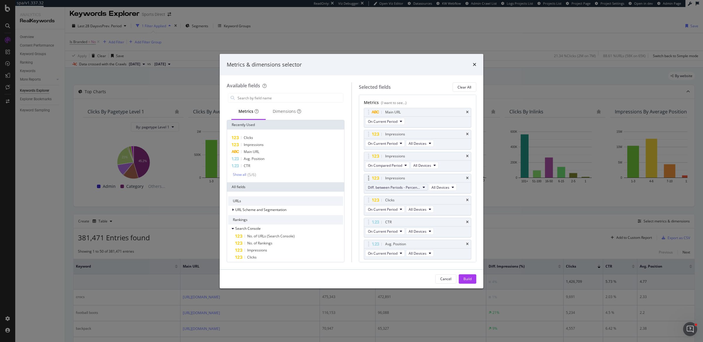
click at [398, 185] on span "Diff. between Periods - Percentage" at bounding box center [394, 187] width 52 height 5
click at [475, 63] on icon "times" at bounding box center [475, 64] width 4 height 5
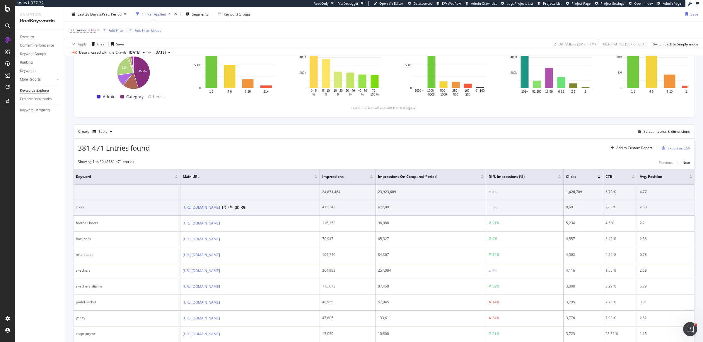
scroll to position [93, 0]
drag, startPoint x: 341, startPoint y: 206, endPoint x: 355, endPoint y: 205, distance: 14.4
click at [355, 205] on div "475,343" at bounding box center [347, 206] width 51 height 5
drag, startPoint x: 392, startPoint y: 205, endPoint x: 407, endPoint y: 204, distance: 15.0
click at [407, 204] on div "472,891" at bounding box center [431, 206] width 106 height 5
